Goal: Task Accomplishment & Management: Complete application form

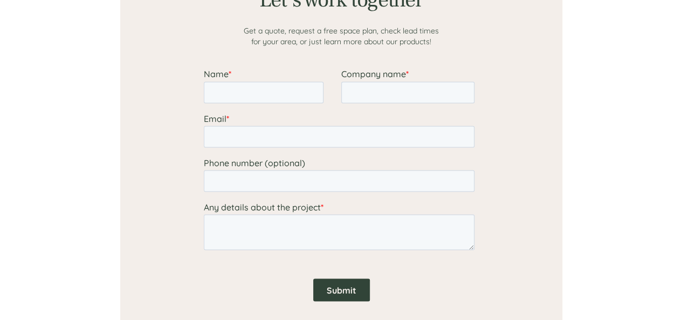
scroll to position [917, 0]
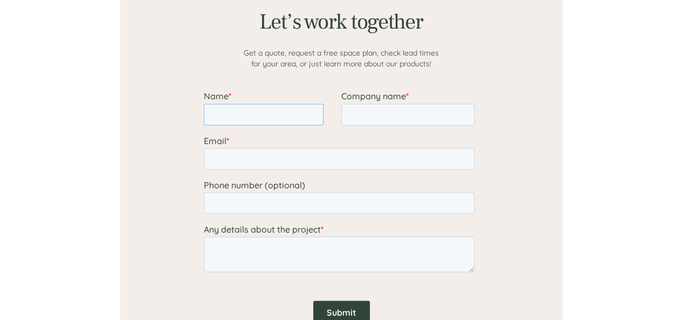
click at [281, 110] on input "Name *" at bounding box center [263, 115] width 120 height 22
type input "[PERSON_NAME]"
click at [358, 114] on input "Company name *" at bounding box center [407, 115] width 133 height 22
type input "Installed Building Products"
type input "[EMAIL_ADDRESS][DOMAIN_NAME]"
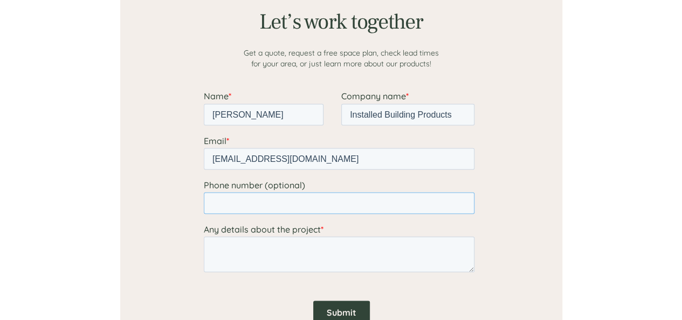
type input "16145041953"
click at [286, 248] on textarea "Any details about the project *" at bounding box center [338, 254] width 271 height 36
paste textarea "Hello Sales, I am [PERSON_NAME], Vice President of Food Supply Chain at [GEOGRA…"
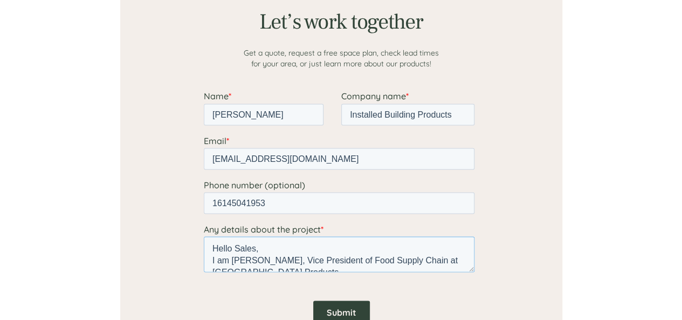
scroll to position [183, 0]
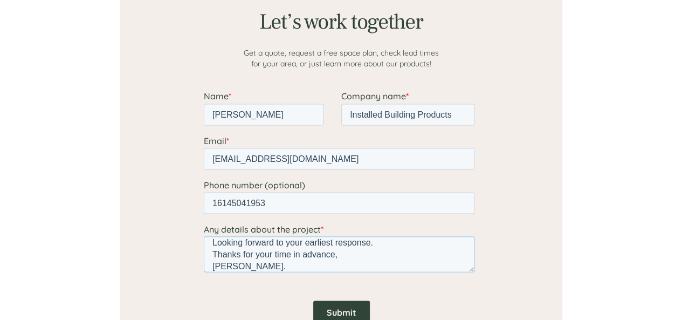
type textarea "Hello Sales, I am [PERSON_NAME], Vice President of Food Supply Chain at [GEOGRA…"
click at [335, 304] on input "Submit" at bounding box center [341, 311] width 57 height 23
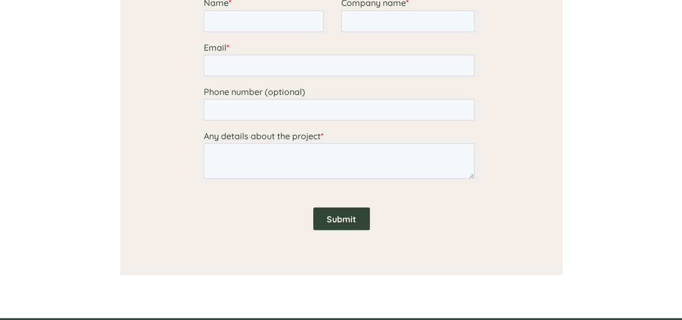
scroll to position [900, 0]
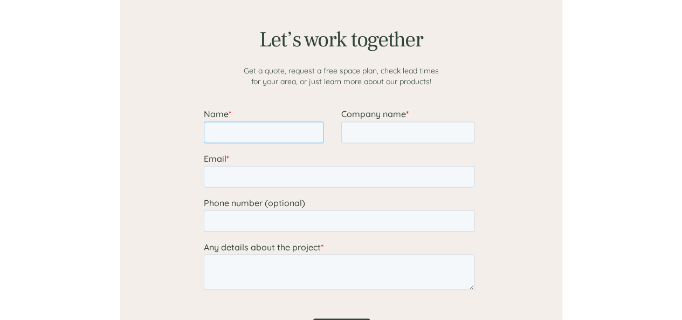
click at [264, 129] on input "Name *" at bounding box center [263, 132] width 120 height 22
type input "[PERSON_NAME]"
click at [372, 132] on input "Company name *" at bounding box center [407, 132] width 133 height 22
type input "Installed Building Products"
type input "[EMAIL_ADDRESS][DOMAIN_NAME]"
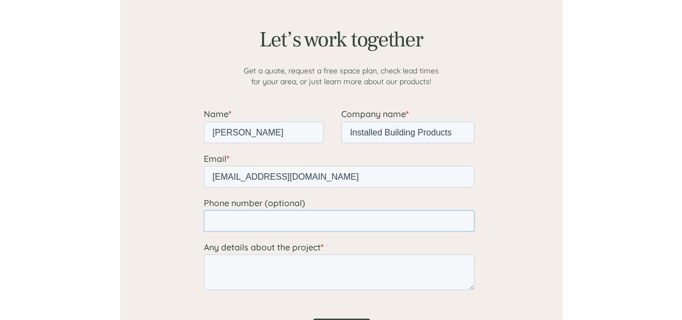
type input "16145041953"
click at [290, 277] on textarea "Any details about the project *" at bounding box center [338, 272] width 271 height 36
paste textarea "Hello Sales, I am [PERSON_NAME], Vice President of Food Supply Chain at [GEOGRA…"
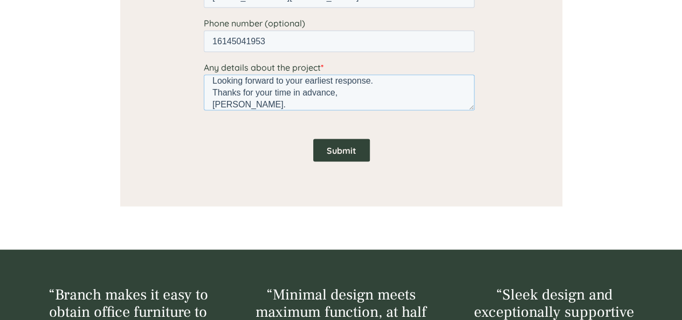
scroll to position [1084, 0]
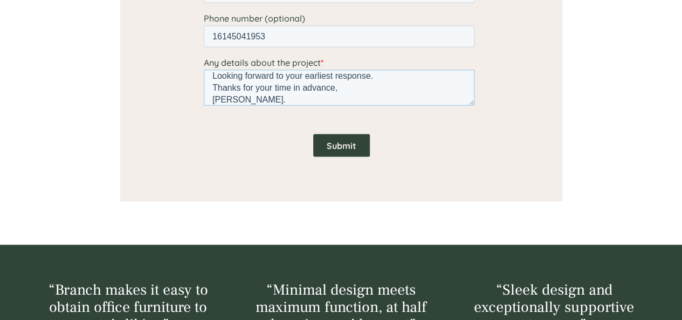
type textarea "Hello Sales, I am [PERSON_NAME], Vice President of Food Supply Chain at [GEOGRA…"
click at [340, 140] on input "Submit" at bounding box center [341, 145] width 57 height 23
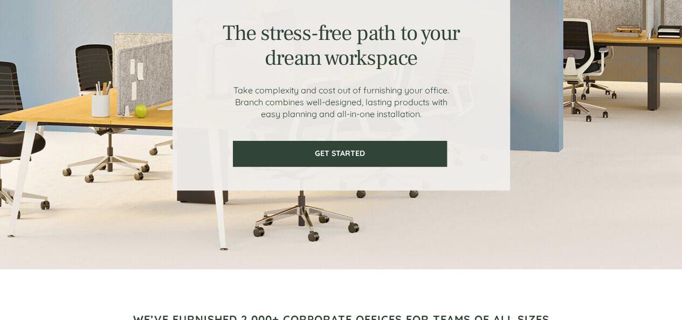
scroll to position [0, 0]
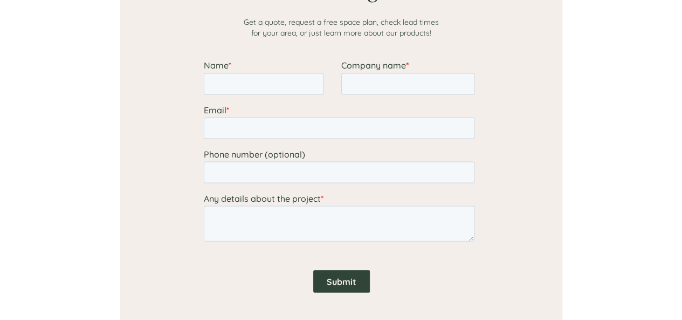
scroll to position [940, 0]
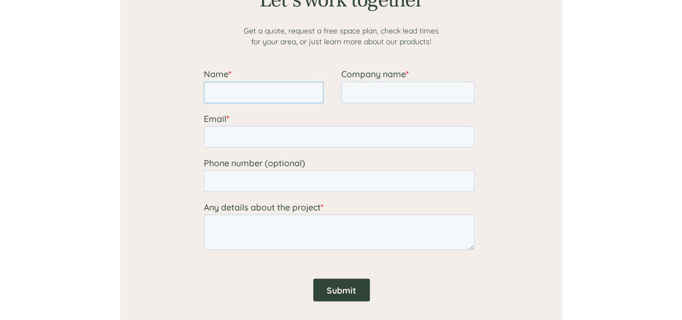
click at [291, 91] on input "Name *" at bounding box center [263, 92] width 120 height 22
type input "[PERSON_NAME]"
click at [361, 91] on input "Company name *" at bounding box center [407, 92] width 133 height 22
type input "Installed Building Products"
type input "[EMAIL_ADDRESS][DOMAIN_NAME]"
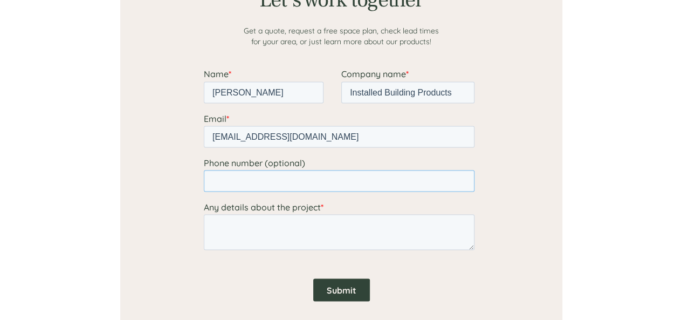
type input "16145041953"
click at [284, 231] on textarea "Any details about the project *" at bounding box center [338, 232] width 271 height 36
paste textarea "Hello Sales, I am [PERSON_NAME], Vice President of Food Supply Chain at [GEOGRA…"
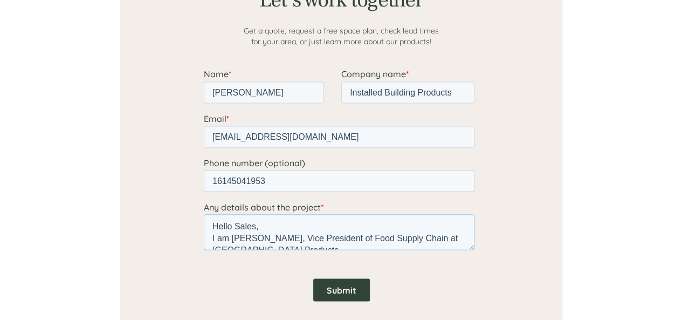
scroll to position [183, 0]
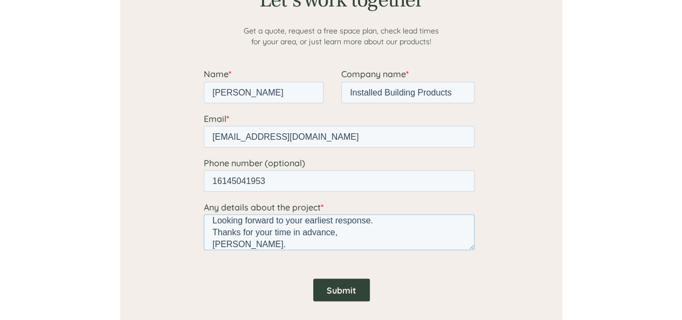
type textarea "Hello Sales, I am [PERSON_NAME], Vice President of Food Supply Chain at [GEOGRA…"
click at [346, 284] on input "Submit" at bounding box center [341, 289] width 57 height 23
